Goal: Navigation & Orientation: Find specific page/section

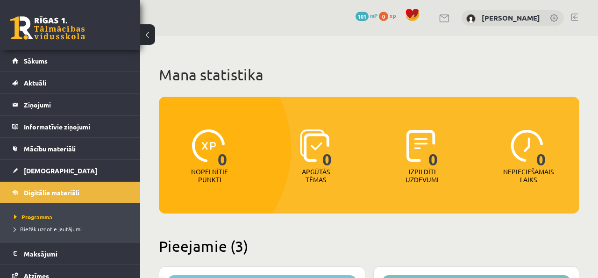
scroll to position [349, 0]
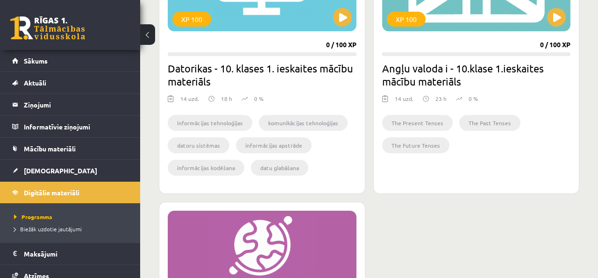
scroll to position [371, 0]
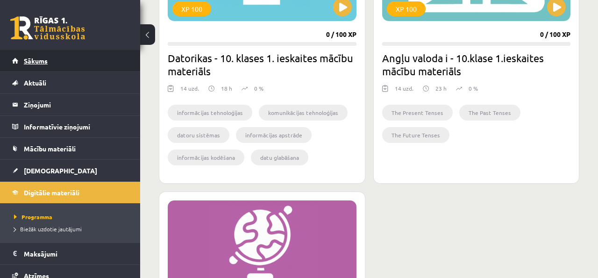
click at [84, 59] on link "Sākums" at bounding box center [70, 60] width 116 height 21
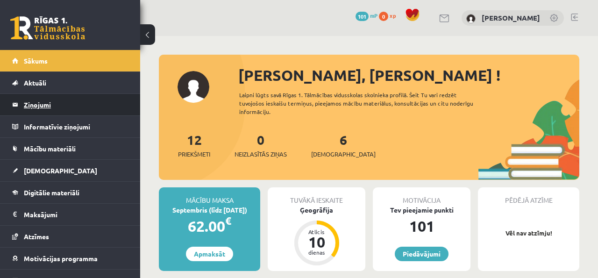
drag, startPoint x: 0, startPoint y: 0, endPoint x: 101, endPoint y: 104, distance: 144.9
click at [101, 104] on legend "Ziņojumi 0" at bounding box center [76, 104] width 105 height 21
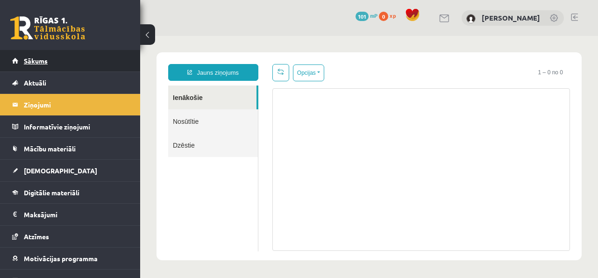
click at [99, 61] on link "Sākums" at bounding box center [70, 60] width 116 height 21
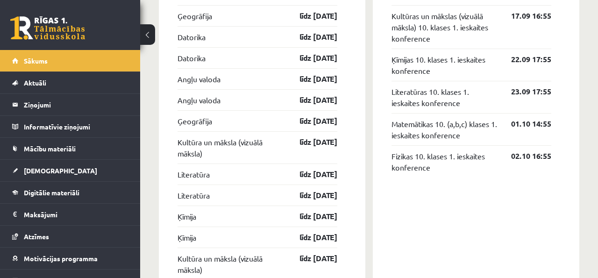
scroll to position [893, 0]
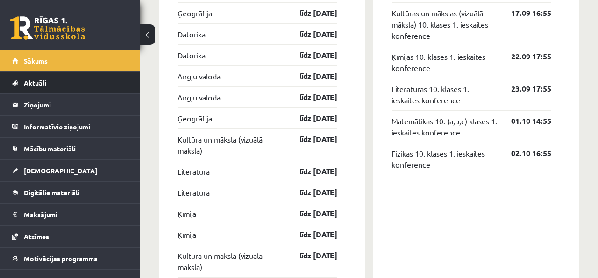
click at [72, 85] on link "Aktuāli" at bounding box center [70, 82] width 116 height 21
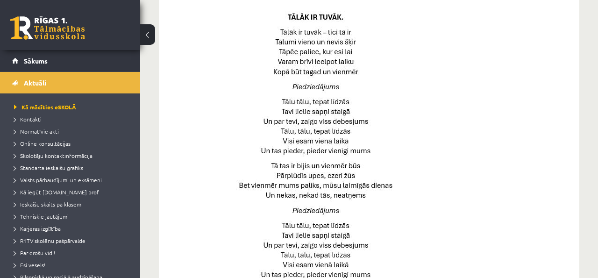
scroll to position [454, 0]
